Goal: Transaction & Acquisition: Download file/media

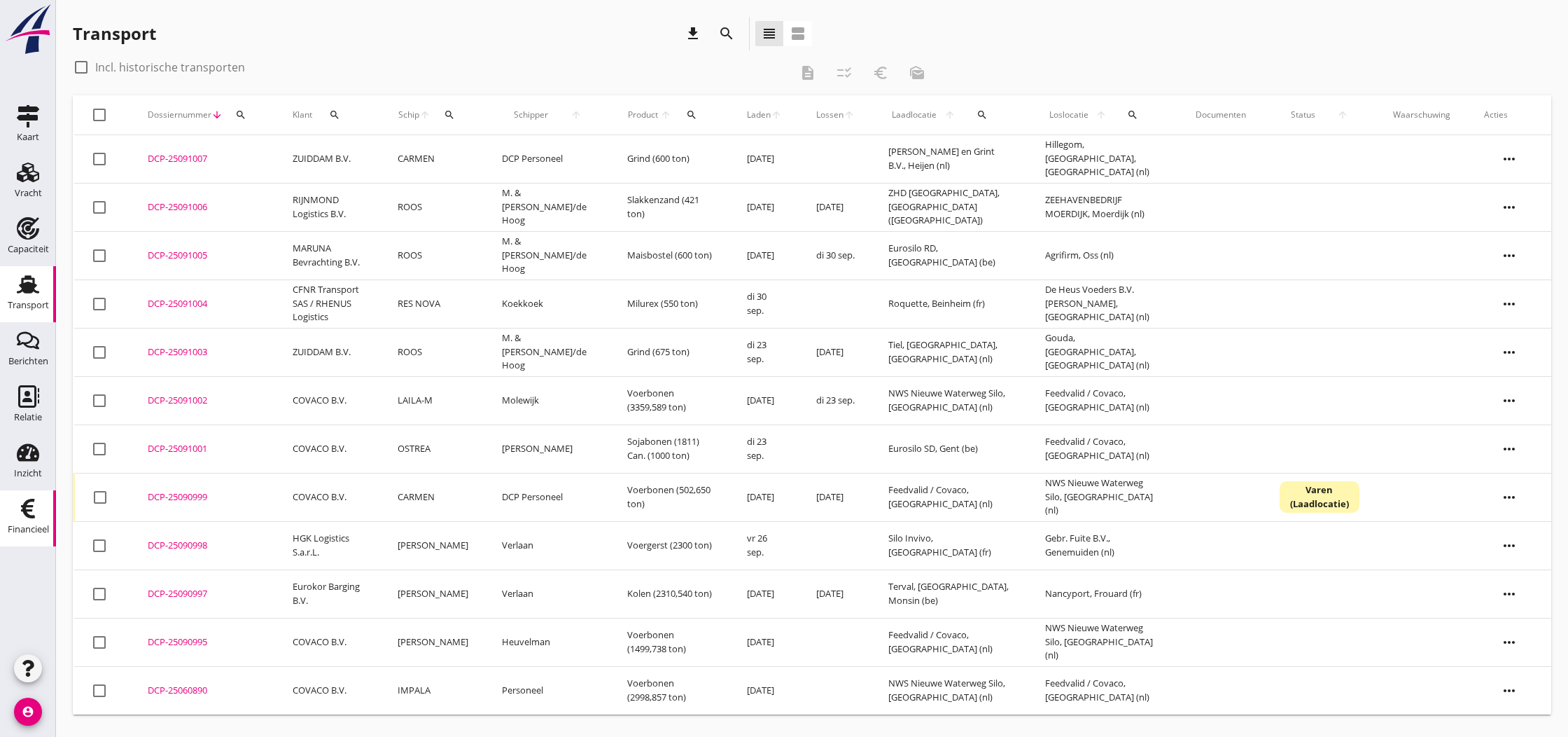
click at [32, 507] on use at bounding box center [27, 509] width 14 height 20
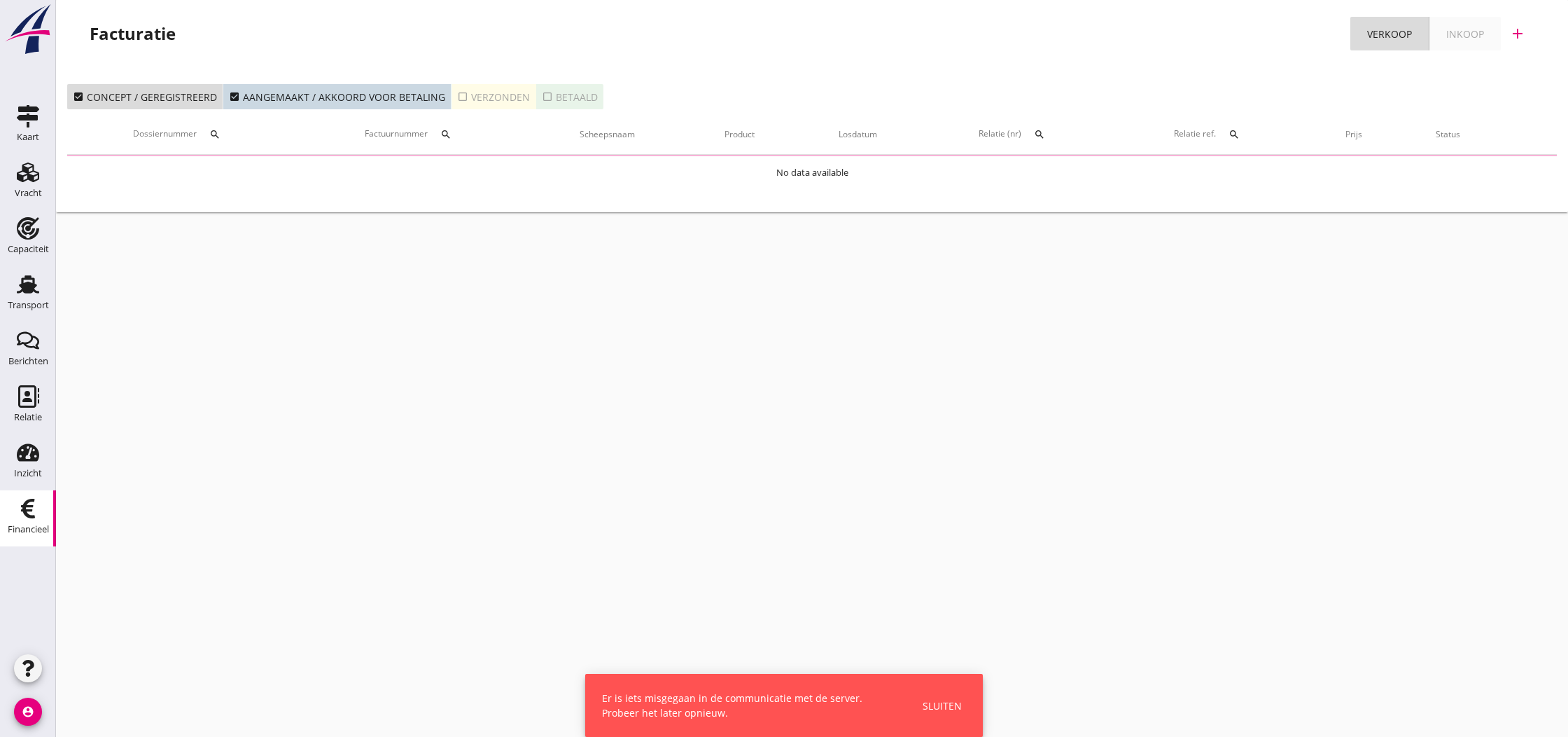
click at [452, 100] on button "check_box_outline_blank Verzonden" at bounding box center [494, 97] width 84 height 25
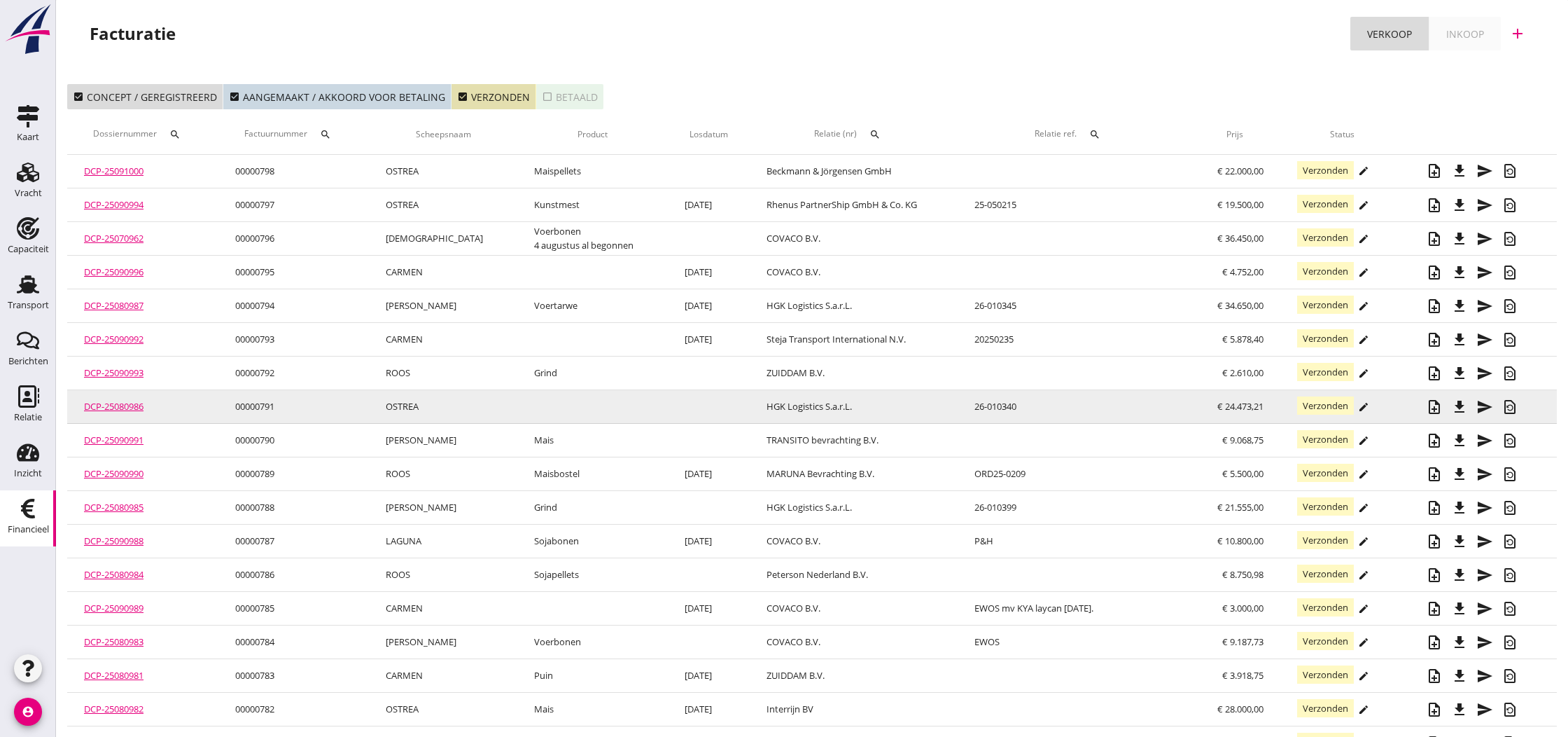
scroll to position [1, 0]
click at [260, 409] on td "00000791" at bounding box center [294, 406] width 151 height 34
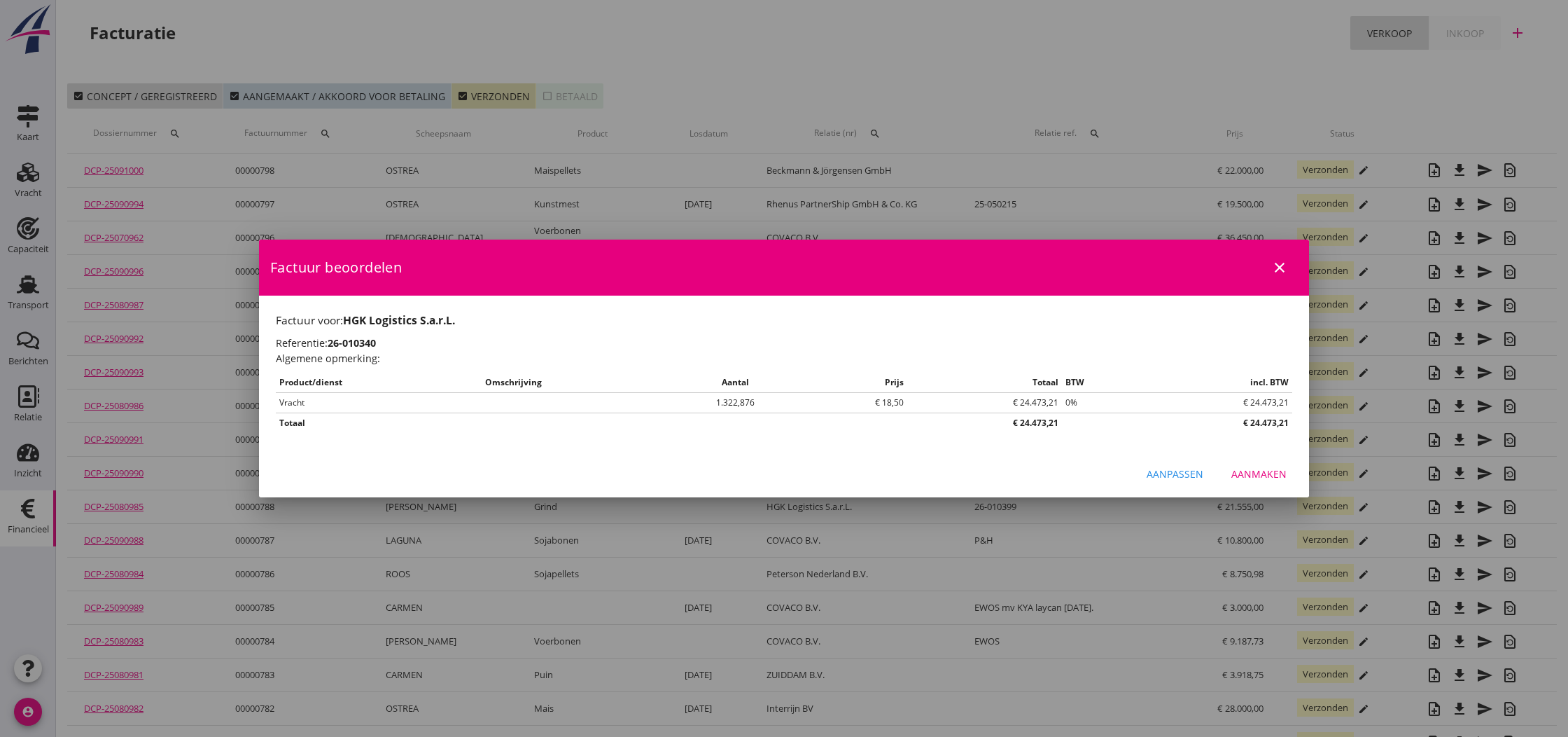
click at [1279, 272] on icon "close" at bounding box center [1279, 267] width 17 height 17
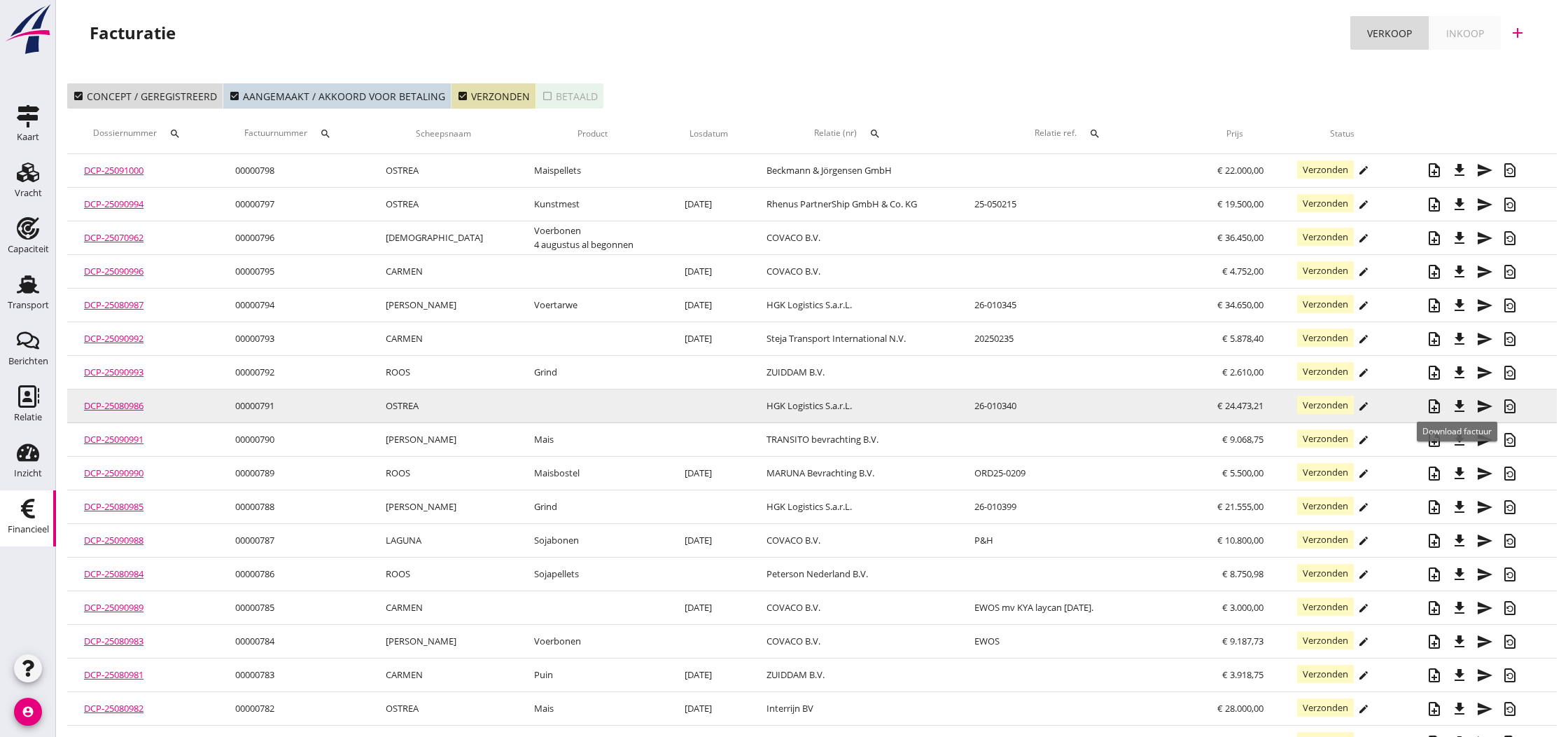
click at [1458, 406] on icon "file_download" at bounding box center [1460, 406] width 17 height 17
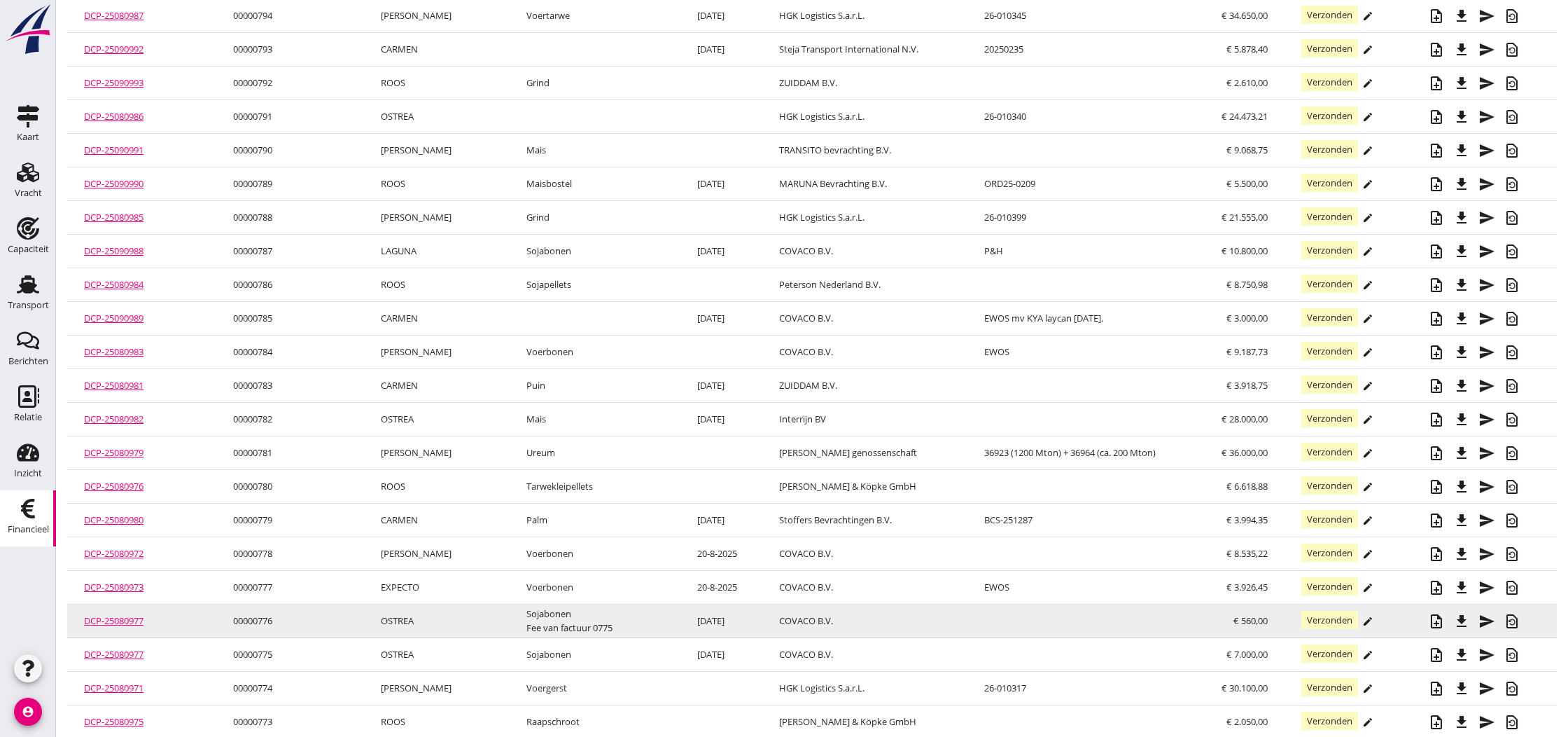
scroll to position [299, 0]
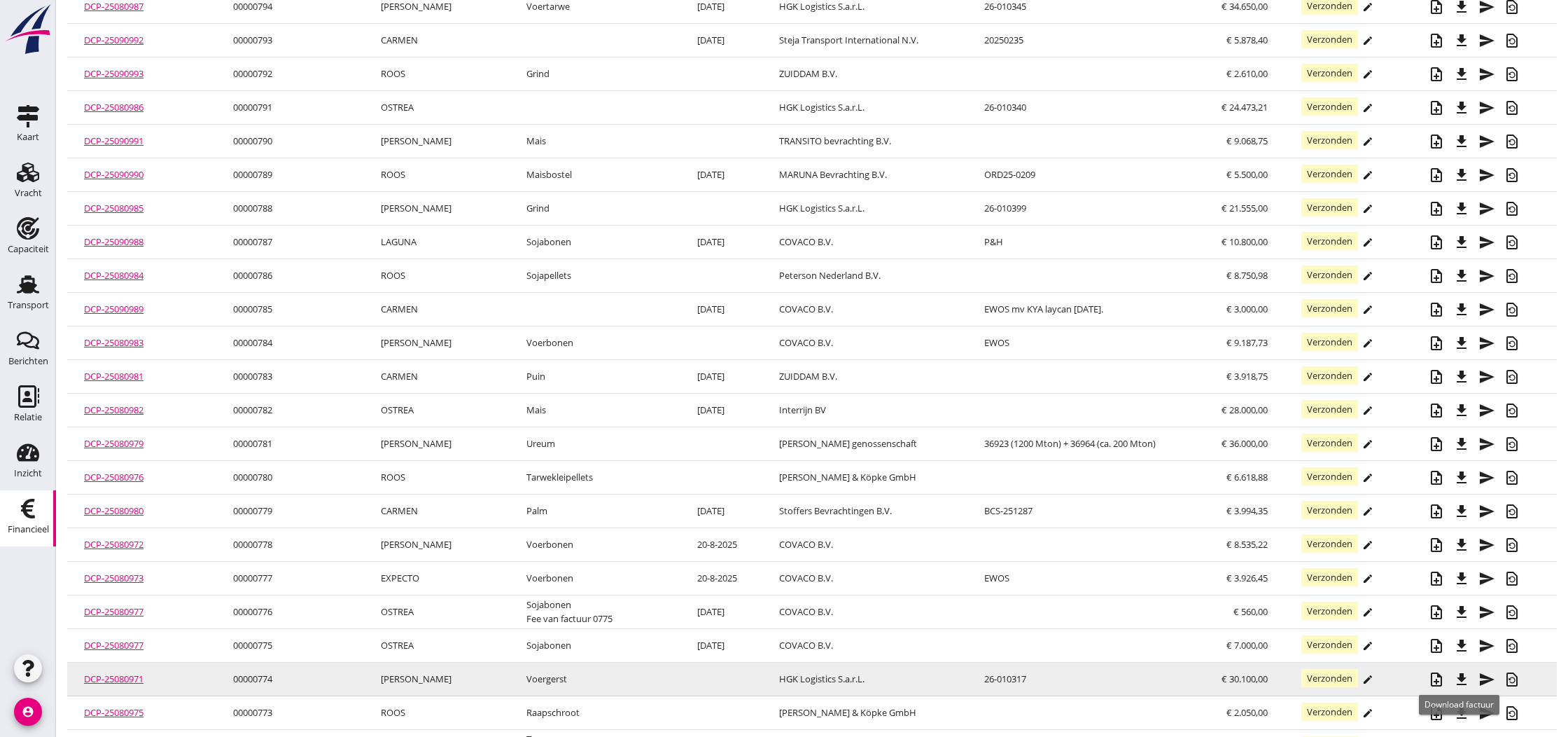
click at [1459, 681] on icon "file_download" at bounding box center [1461, 679] width 17 height 17
click at [1460, 679] on icon "file_download" at bounding box center [1461, 679] width 17 height 17
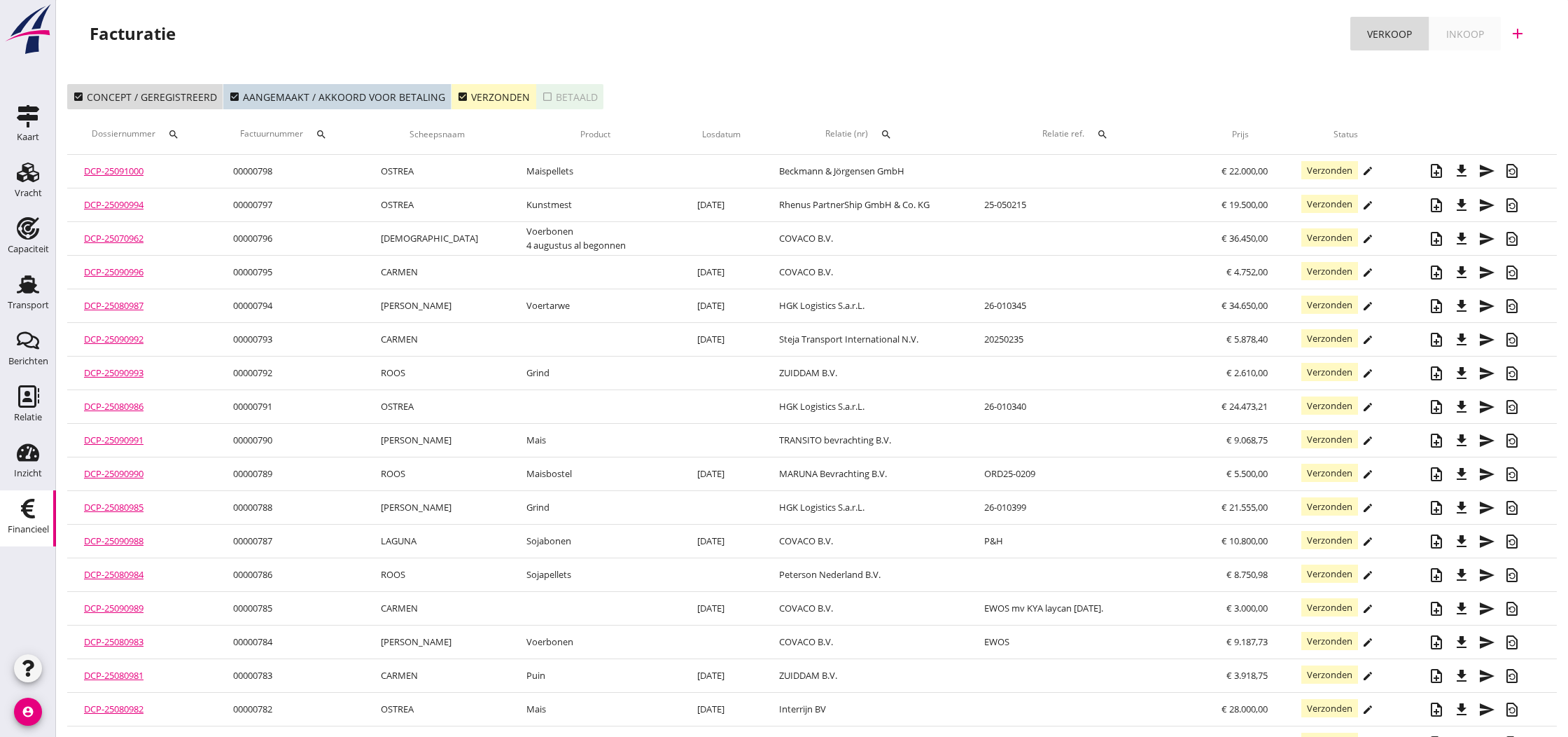
scroll to position [0, 0]
click at [458, 98] on icon "check_box" at bounding box center [463, 97] width 12 height 12
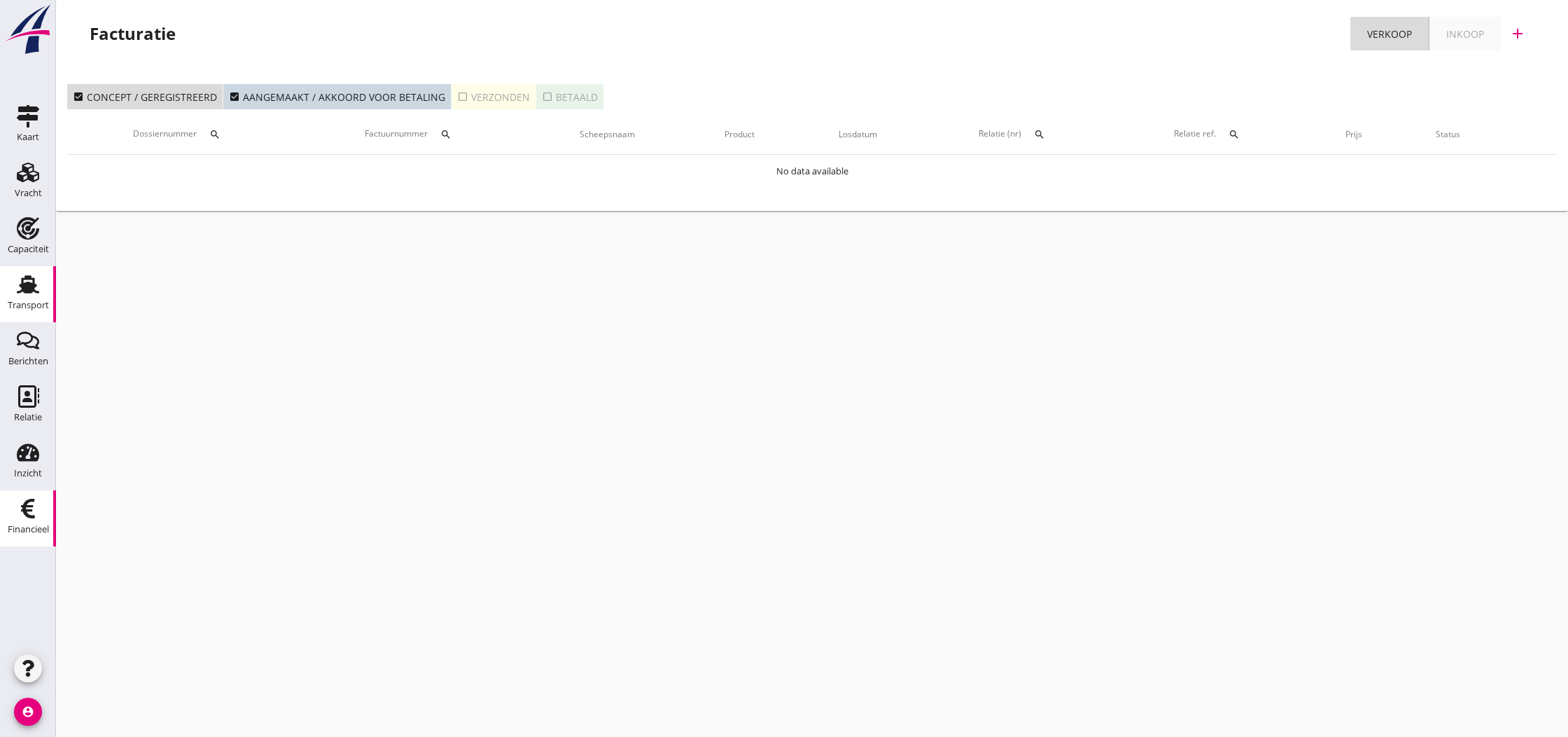
click at [30, 285] on use at bounding box center [27, 285] width 22 height 18
